Goal: Information Seeking & Learning: Learn about a topic

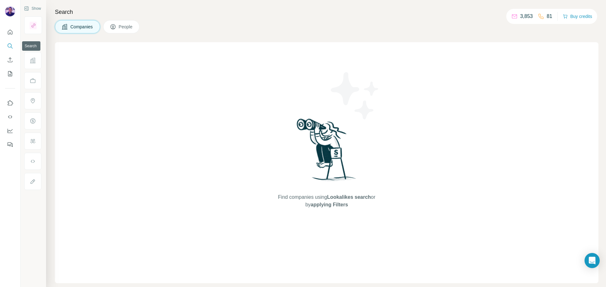
click at [6, 45] on button "Search" at bounding box center [10, 45] width 10 height 11
click at [93, 30] on span "Companies" at bounding box center [81, 27] width 23 height 6
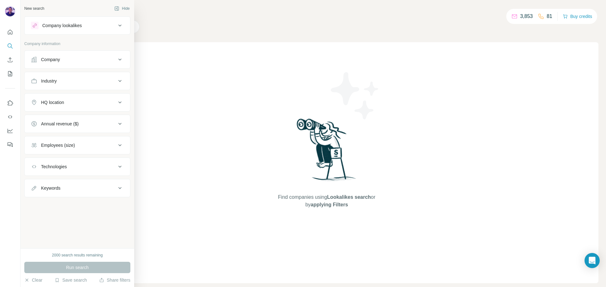
click at [56, 65] on button "Company" at bounding box center [77, 59] width 105 height 15
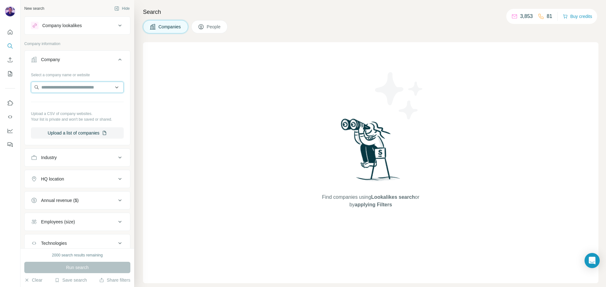
click at [62, 86] on input "text" at bounding box center [77, 87] width 93 height 11
type input "*****"
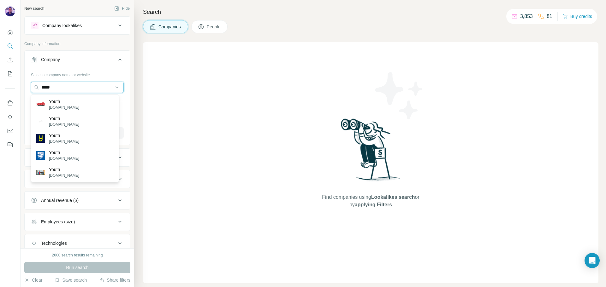
drag, startPoint x: 91, startPoint y: 91, endPoint x: 24, endPoint y: 81, distance: 67.0
click at [27, 82] on div "Select a company name or website ***** Upload a CSV of company websites. Your l…" at bounding box center [77, 107] width 105 height 74
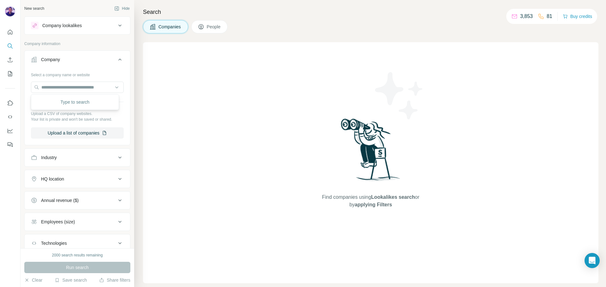
click at [127, 107] on div "New search Hide Company lookalikes Company information Company Select a company…" at bounding box center [78, 124] width 114 height 249
click at [74, 156] on div "Industry" at bounding box center [73, 158] width 85 height 6
click at [114, 175] on icon at bounding box center [117, 173] width 6 height 6
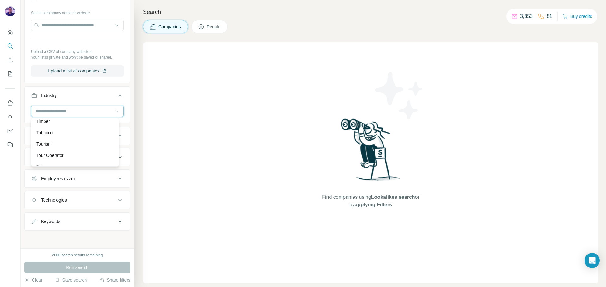
scroll to position [6476, 0]
click at [81, 218] on button "Keywords" at bounding box center [77, 221] width 105 height 15
click at [80, 239] on input "text" at bounding box center [71, 237] width 80 height 11
type input "**********"
click at [117, 238] on button "button" at bounding box center [119, 237] width 10 height 11
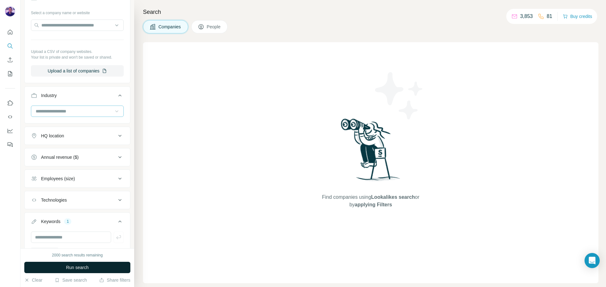
click at [116, 267] on button "Run search" at bounding box center [77, 267] width 106 height 11
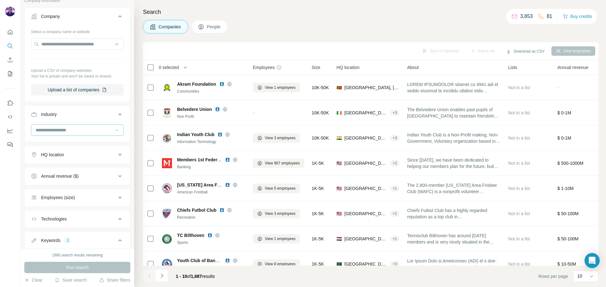
scroll to position [63, 0]
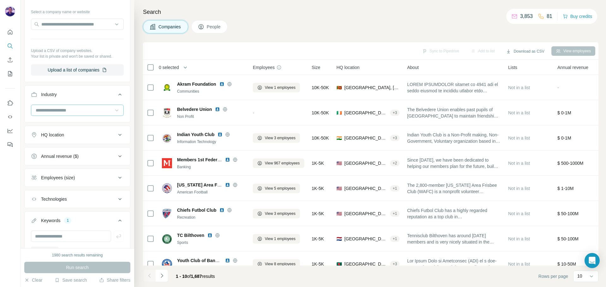
click at [199, 29] on icon at bounding box center [201, 27] width 6 height 6
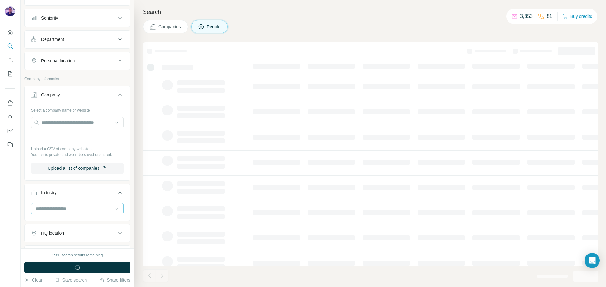
scroll to position [162, 0]
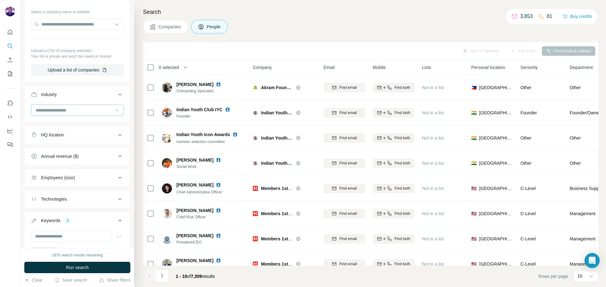
click at [89, 139] on button "HQ location" at bounding box center [77, 134] width 105 height 15
click at [89, 139] on button "HQ location" at bounding box center [77, 136] width 105 height 18
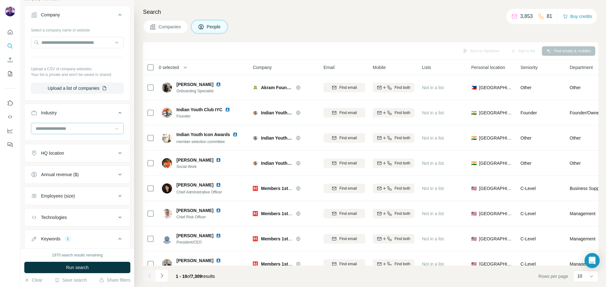
scroll to position [108, 0]
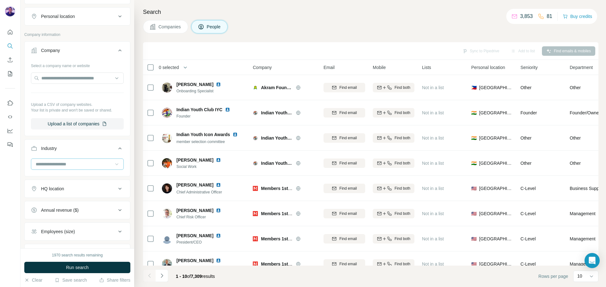
click at [86, 231] on div "Employees (size)" at bounding box center [73, 232] width 85 height 6
click at [94, 206] on button "Annual revenue ($)" at bounding box center [77, 210] width 105 height 15
click at [94, 193] on button "HQ location" at bounding box center [77, 188] width 105 height 15
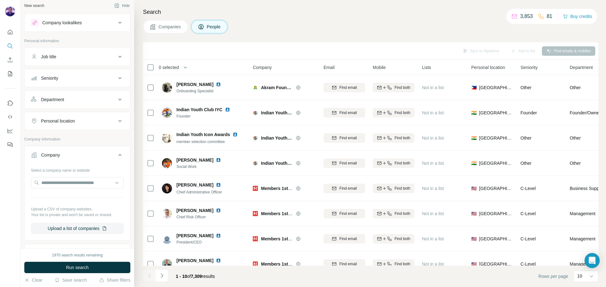
scroll to position [0, 0]
click at [100, 129] on button "Personal location" at bounding box center [77, 123] width 105 height 15
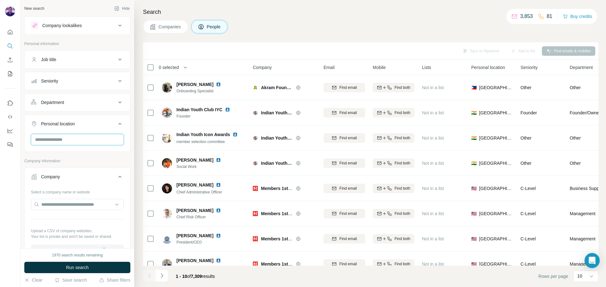
click at [96, 143] on input "text" at bounding box center [77, 139] width 93 height 11
type input "****"
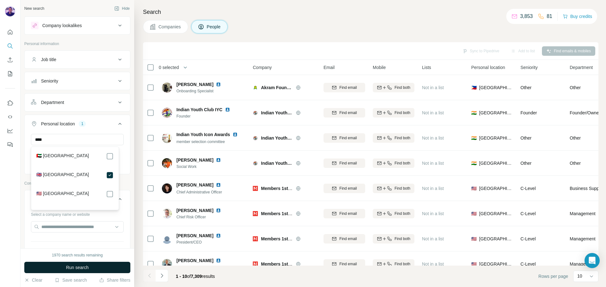
click at [104, 265] on button "Run search" at bounding box center [77, 267] width 106 height 11
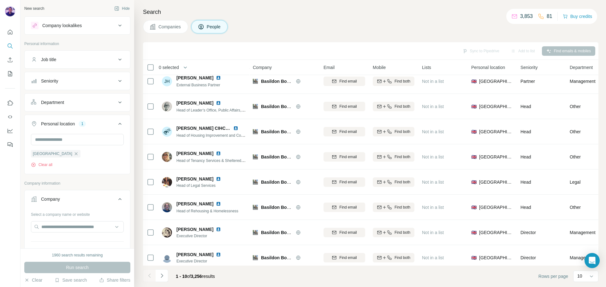
scroll to position [65, 0]
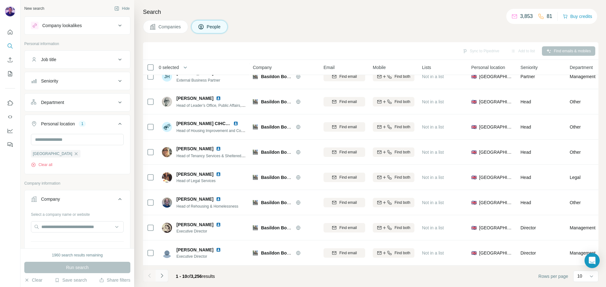
click at [163, 278] on icon "Navigate to next page" at bounding box center [162, 276] width 6 height 6
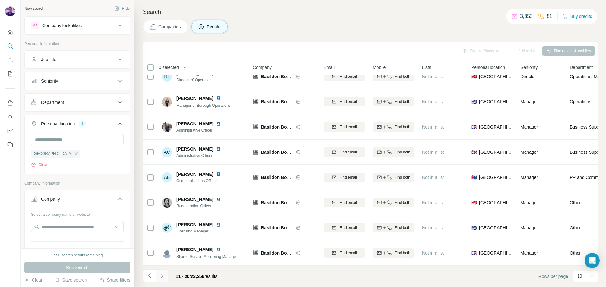
click at [161, 275] on icon "Navigate to next page" at bounding box center [162, 276] width 6 height 6
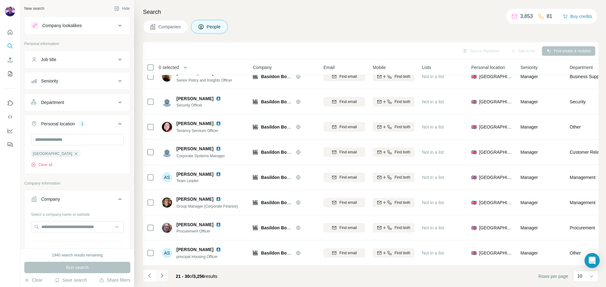
click at [162, 275] on icon "Navigate to next page" at bounding box center [162, 276] width 6 height 6
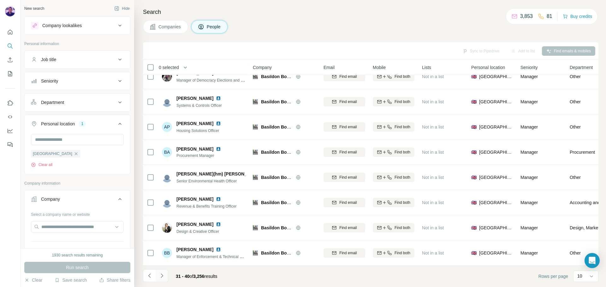
click at [162, 275] on icon "Navigate to next page" at bounding box center [162, 276] width 6 height 6
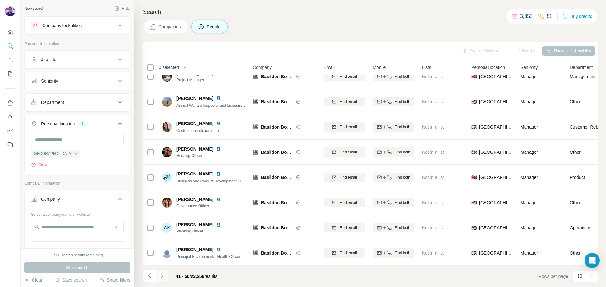
click at [165, 278] on button "Navigate to next page" at bounding box center [162, 276] width 13 height 13
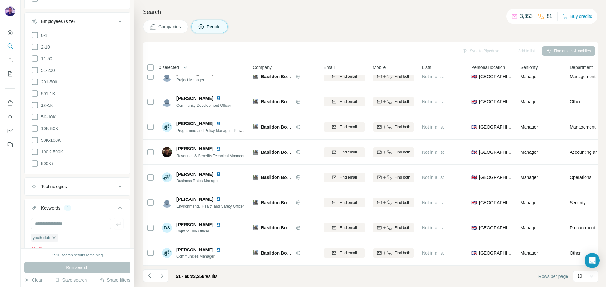
scroll to position [473, 0]
click at [55, 226] on icon "button" at bounding box center [53, 228] width 5 height 5
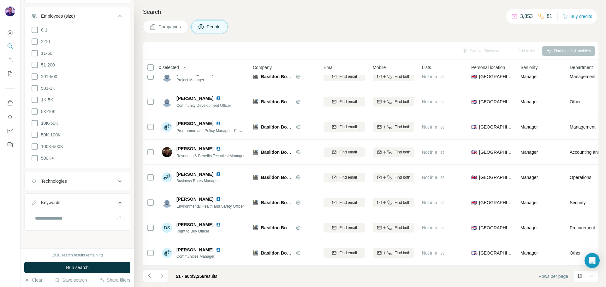
scroll to position [464, 0]
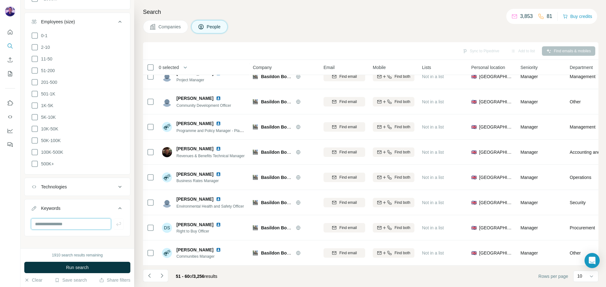
click at [57, 219] on input "text" at bounding box center [71, 224] width 80 height 11
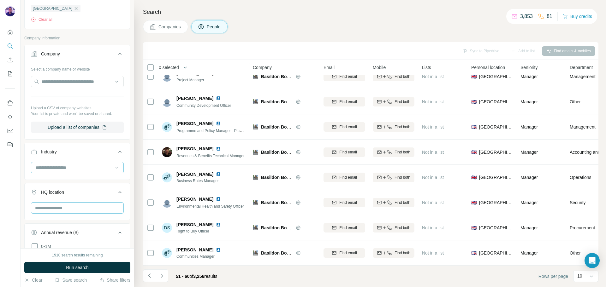
scroll to position [85, 0]
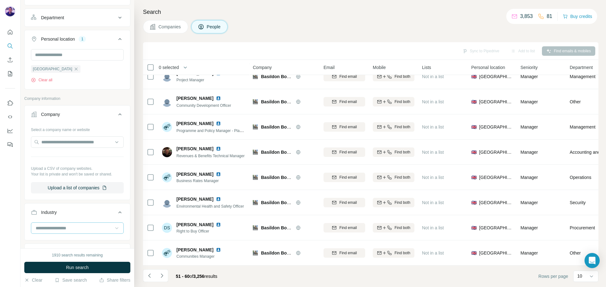
type input "**********"
click at [72, 226] on input at bounding box center [74, 228] width 78 height 7
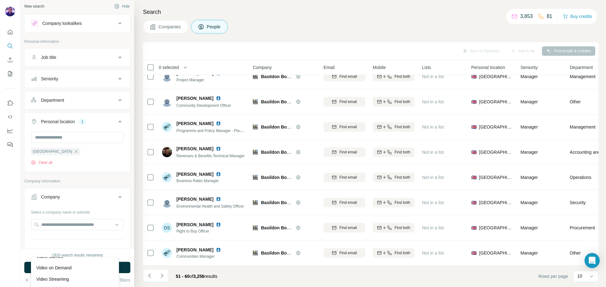
scroll to position [0, 0]
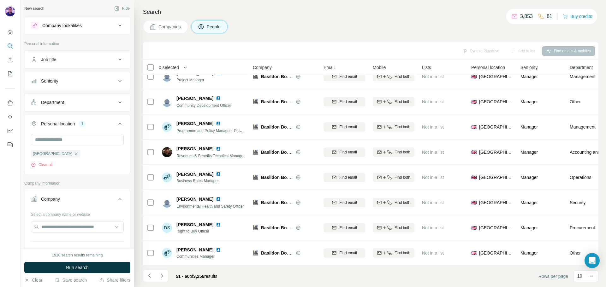
click at [77, 109] on button "Department" at bounding box center [77, 102] width 105 height 15
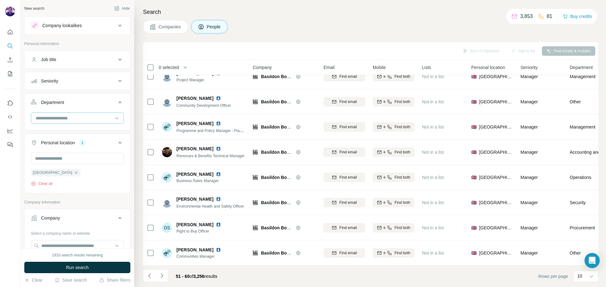
click at [73, 116] on input at bounding box center [74, 118] width 78 height 7
click at [126, 125] on div "**********" at bounding box center [78, 124] width 114 height 249
click at [106, 27] on div "Company lookalikes" at bounding box center [73, 26] width 85 height 8
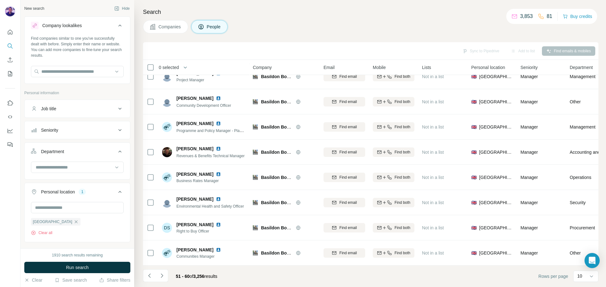
click at [101, 64] on div "Find companies similar to one you've successfully dealt with before. Simply ent…" at bounding box center [77, 59] width 105 height 47
click at [99, 69] on input "text" at bounding box center [77, 71] width 93 height 11
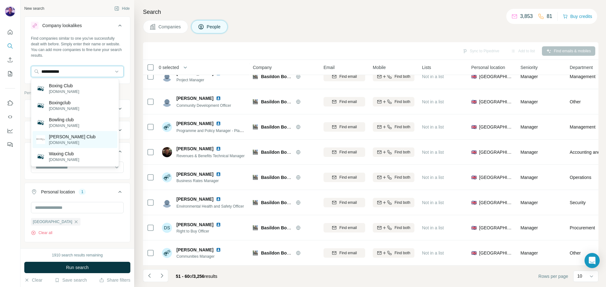
type input "**********"
click at [89, 136] on div "[PERSON_NAME] Club [DOMAIN_NAME]" at bounding box center [75, 139] width 85 height 17
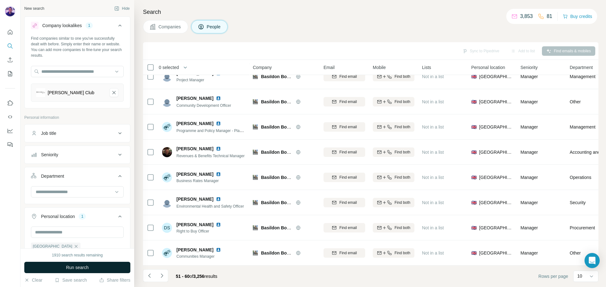
click at [104, 266] on button "Run search" at bounding box center [77, 267] width 106 height 11
